Goal: Task Accomplishment & Management: Use online tool/utility

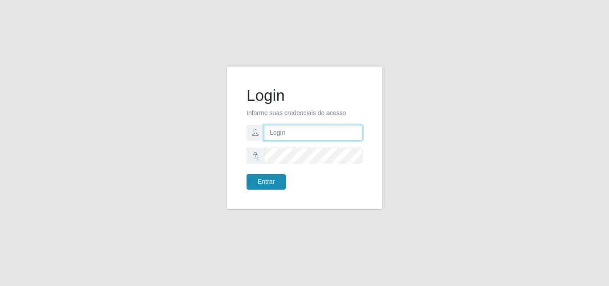
type input "[PERSON_NAME][EMAIL_ADDRESS][DOMAIN_NAME]"
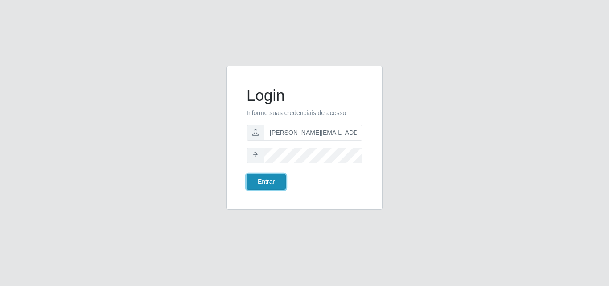
click at [281, 180] on button "Entrar" at bounding box center [266, 182] width 39 height 16
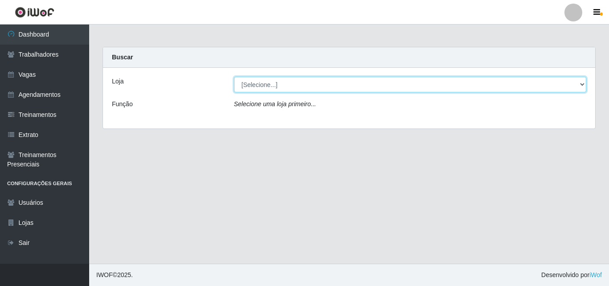
click at [582, 85] on select "[Selecione...] Sempre Tem - [GEOGRAPHIC_DATA]" at bounding box center [410, 85] width 353 height 16
select select "508"
click at [234, 77] on select "[Selecione...] Sempre Tem - [GEOGRAPHIC_DATA]" at bounding box center [410, 85] width 353 height 16
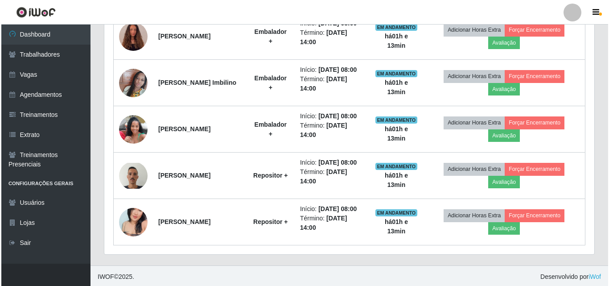
scroll to position [612, 0]
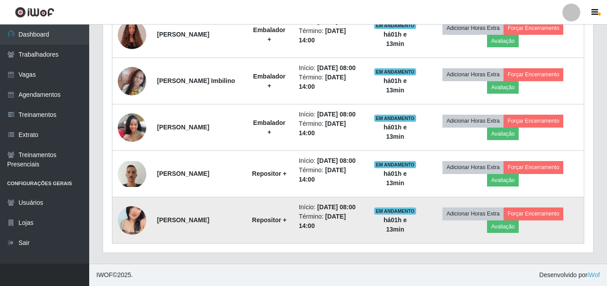
click at [131, 221] on img at bounding box center [132, 220] width 29 height 38
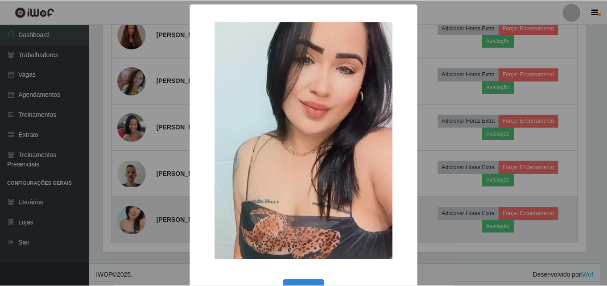
scroll to position [185, 486]
click at [131, 221] on div "× OK Cancel" at bounding box center [304, 143] width 609 height 286
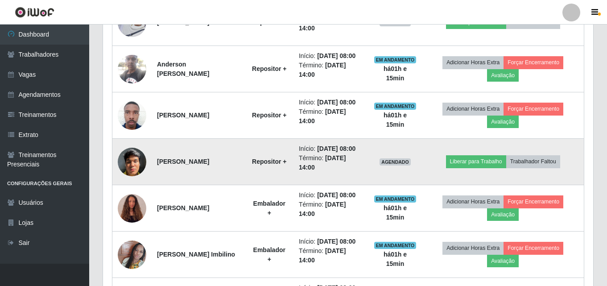
scroll to position [433, 0]
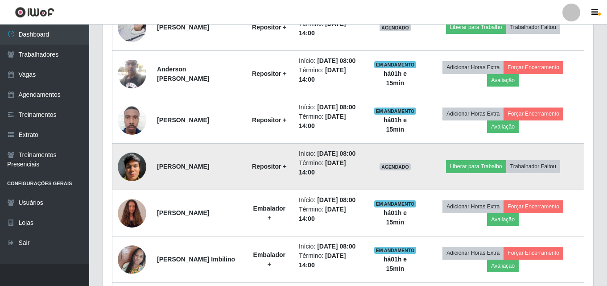
click at [133, 163] on img at bounding box center [132, 167] width 29 height 38
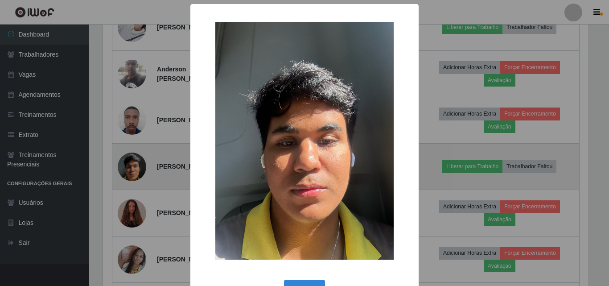
click at [133, 163] on div "× OK Cancel" at bounding box center [304, 143] width 609 height 286
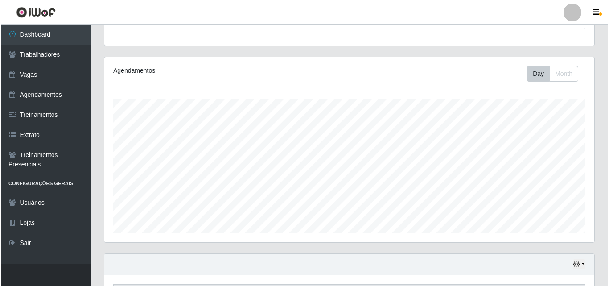
scroll to position [223, 0]
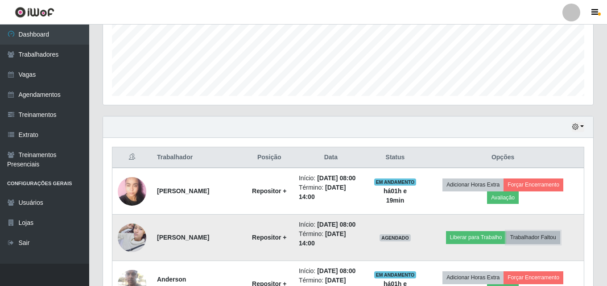
click at [550, 237] on button "Trabalhador Faltou" at bounding box center [533, 237] width 54 height 12
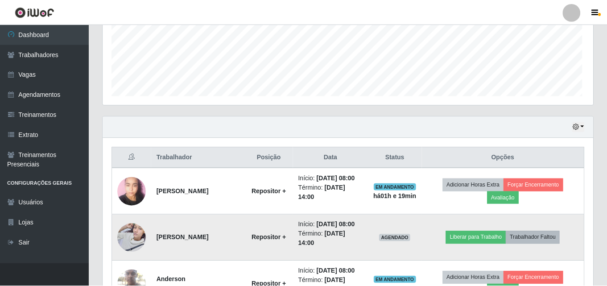
scroll to position [185, 486]
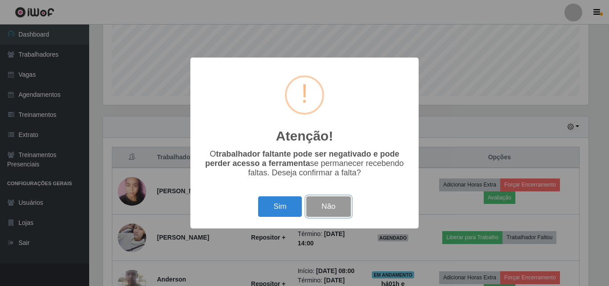
click at [340, 208] on button "Não" at bounding box center [329, 206] width 44 height 21
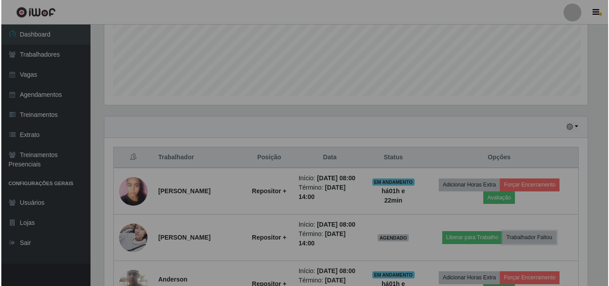
scroll to position [185, 490]
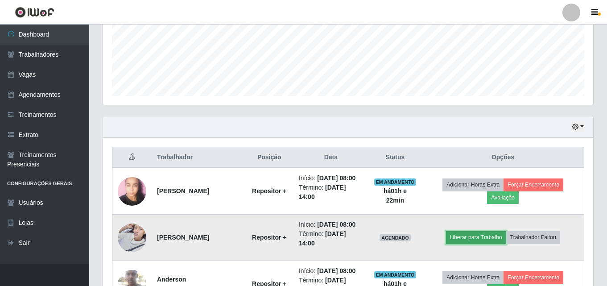
click at [474, 239] on button "Liberar para Trabalho" at bounding box center [476, 237] width 60 height 12
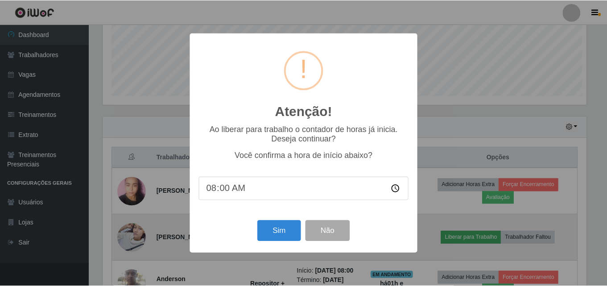
scroll to position [185, 486]
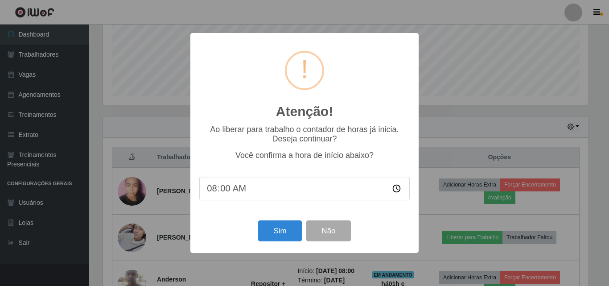
click at [214, 188] on input "08:00" at bounding box center [304, 189] width 211 height 24
type input "09:25"
click at [276, 235] on button "Sim" at bounding box center [279, 230] width 43 height 21
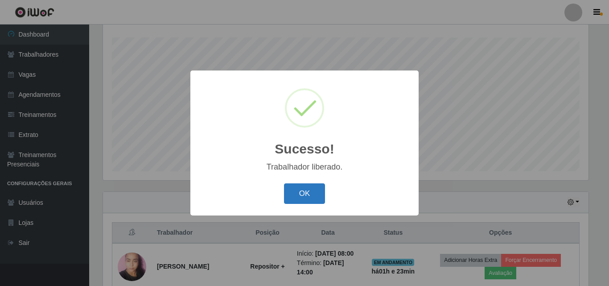
click at [302, 190] on button "OK" at bounding box center [304, 193] width 41 height 21
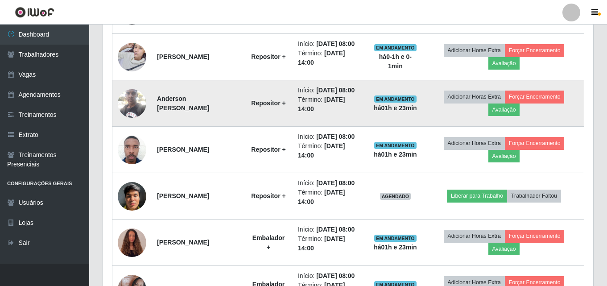
scroll to position [415, 0]
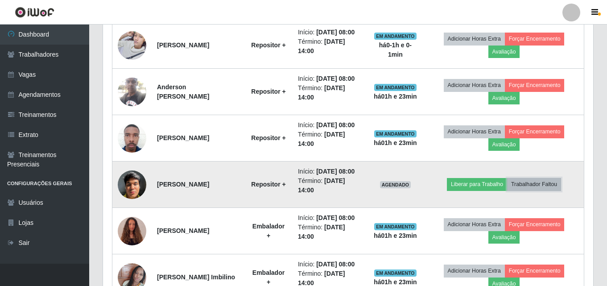
click at [536, 185] on button "Trabalhador Faltou" at bounding box center [534, 184] width 54 height 12
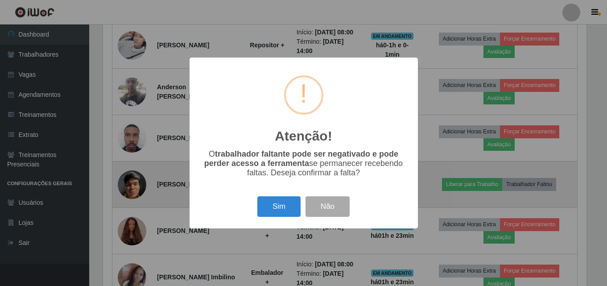
scroll to position [185, 486]
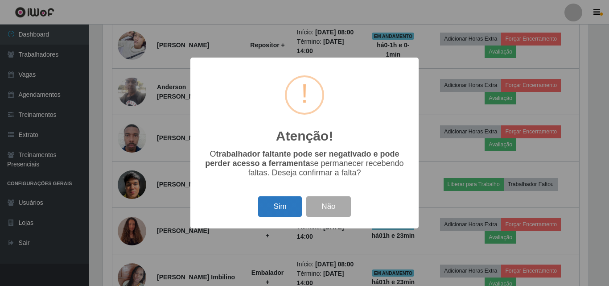
click at [274, 209] on button "Sim" at bounding box center [279, 206] width 43 height 21
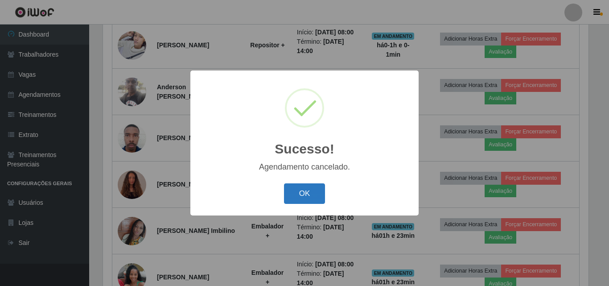
click at [307, 195] on button "OK" at bounding box center [304, 193] width 41 height 21
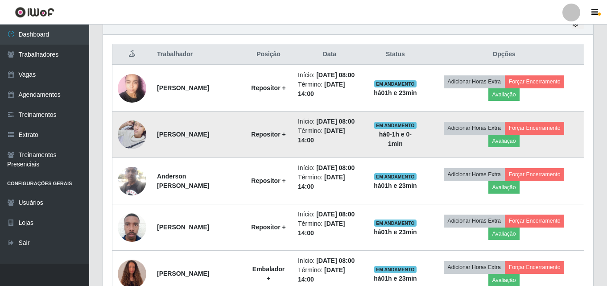
scroll to position [282, 0]
